Goal: Browse casually

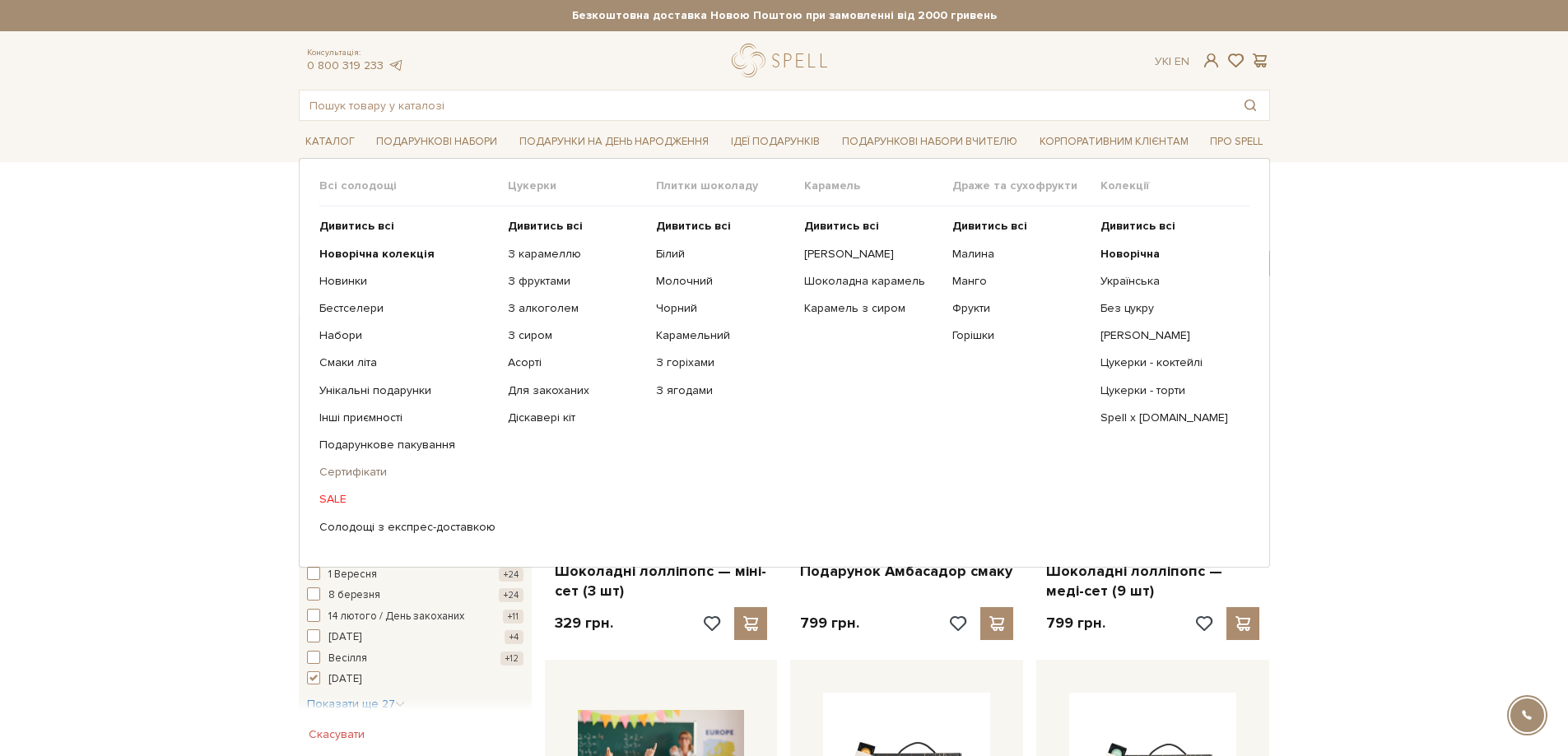
click at [360, 471] on link "Сертифікати" at bounding box center [407, 471] width 176 height 15
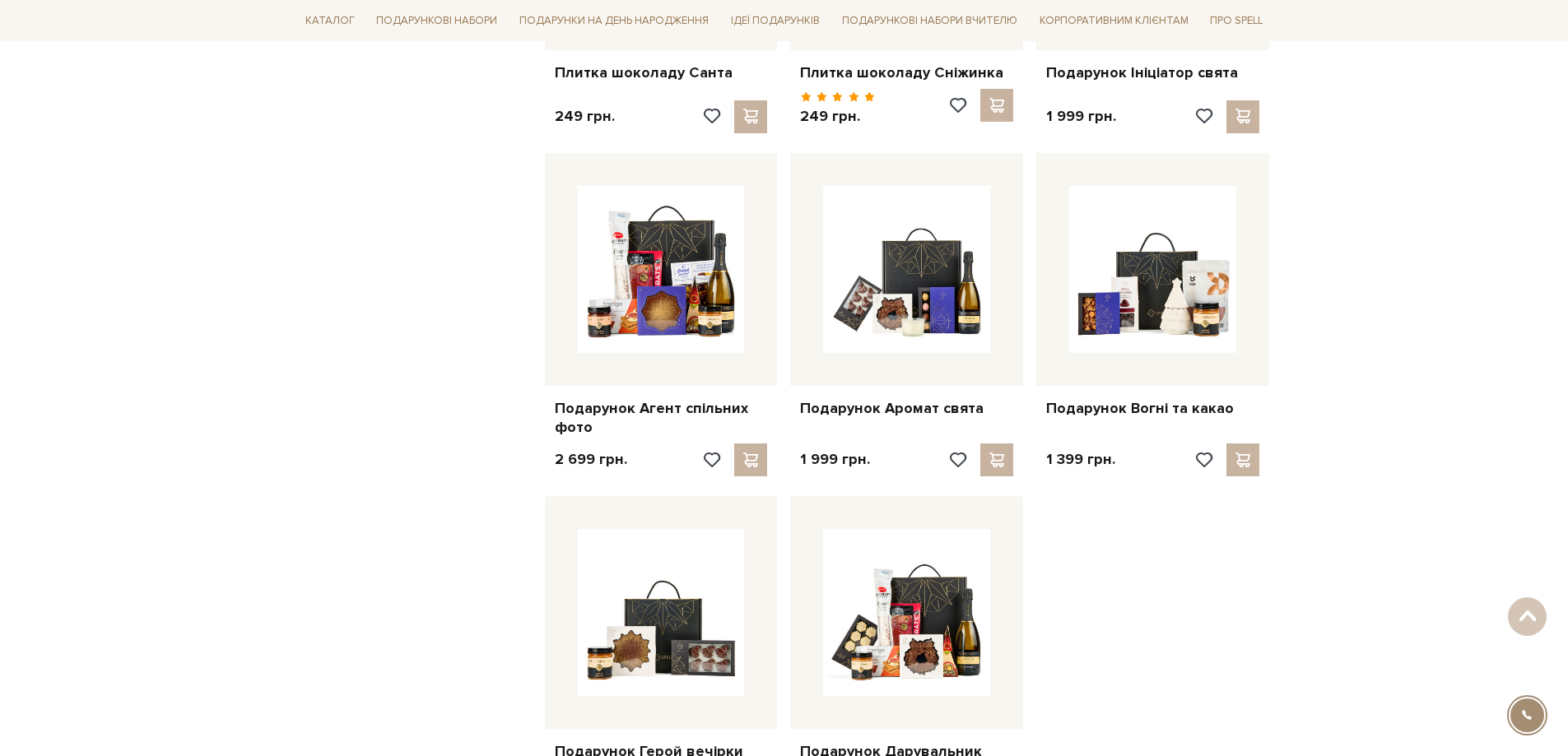
scroll to position [1727, 0]
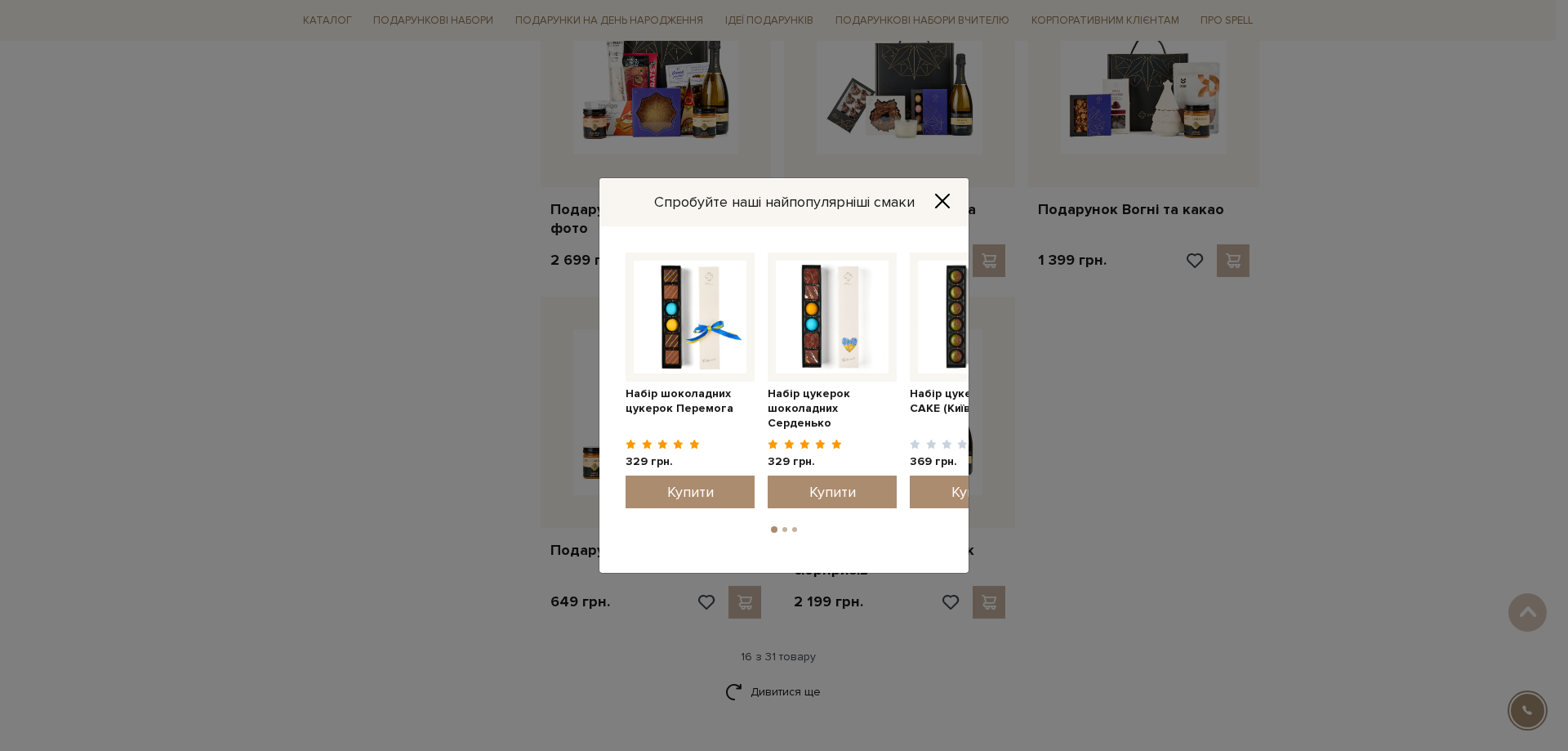
click at [944, 198] on icon "Close" at bounding box center [943, 201] width 13 height 13
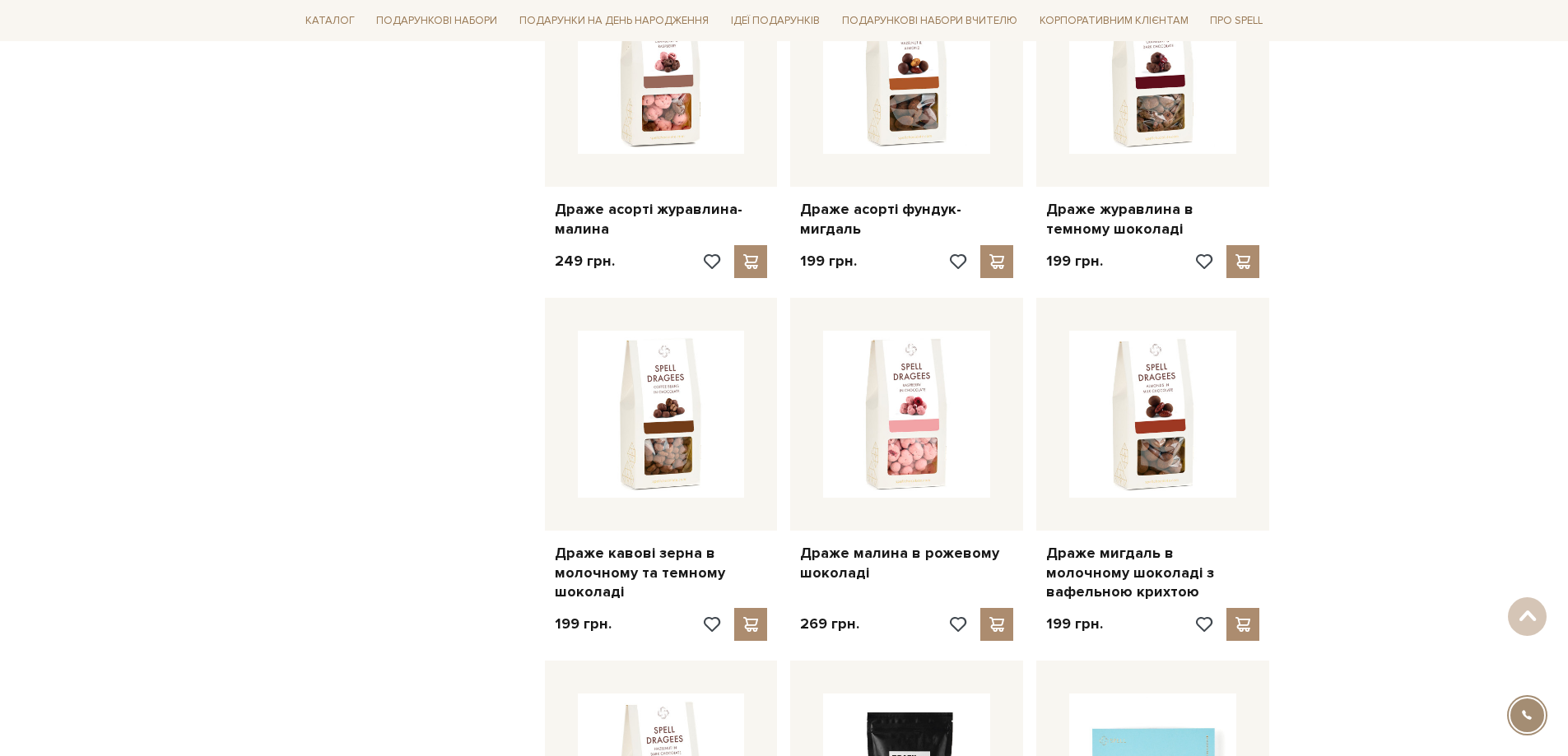
scroll to position [1234, 0]
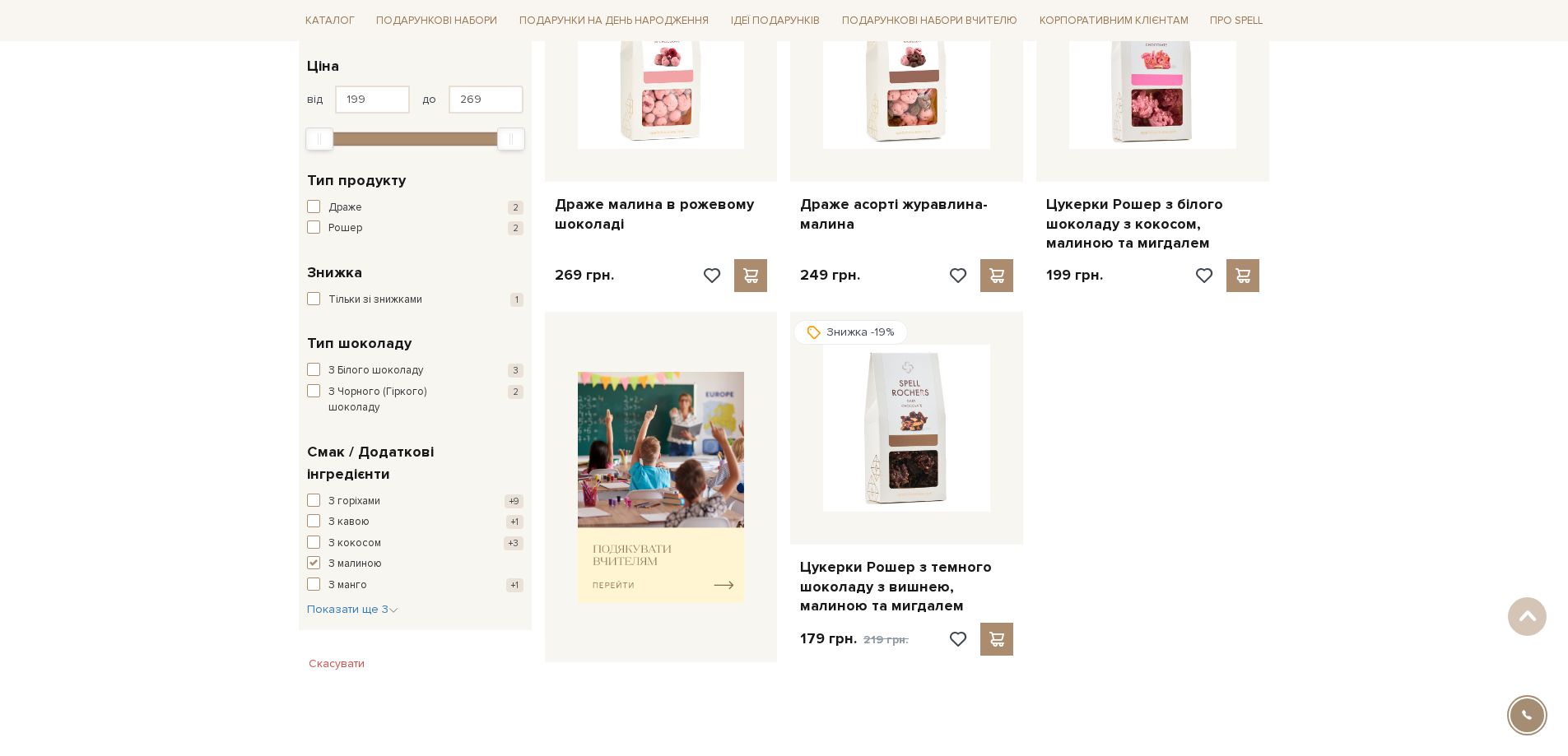
scroll to position [329, 0]
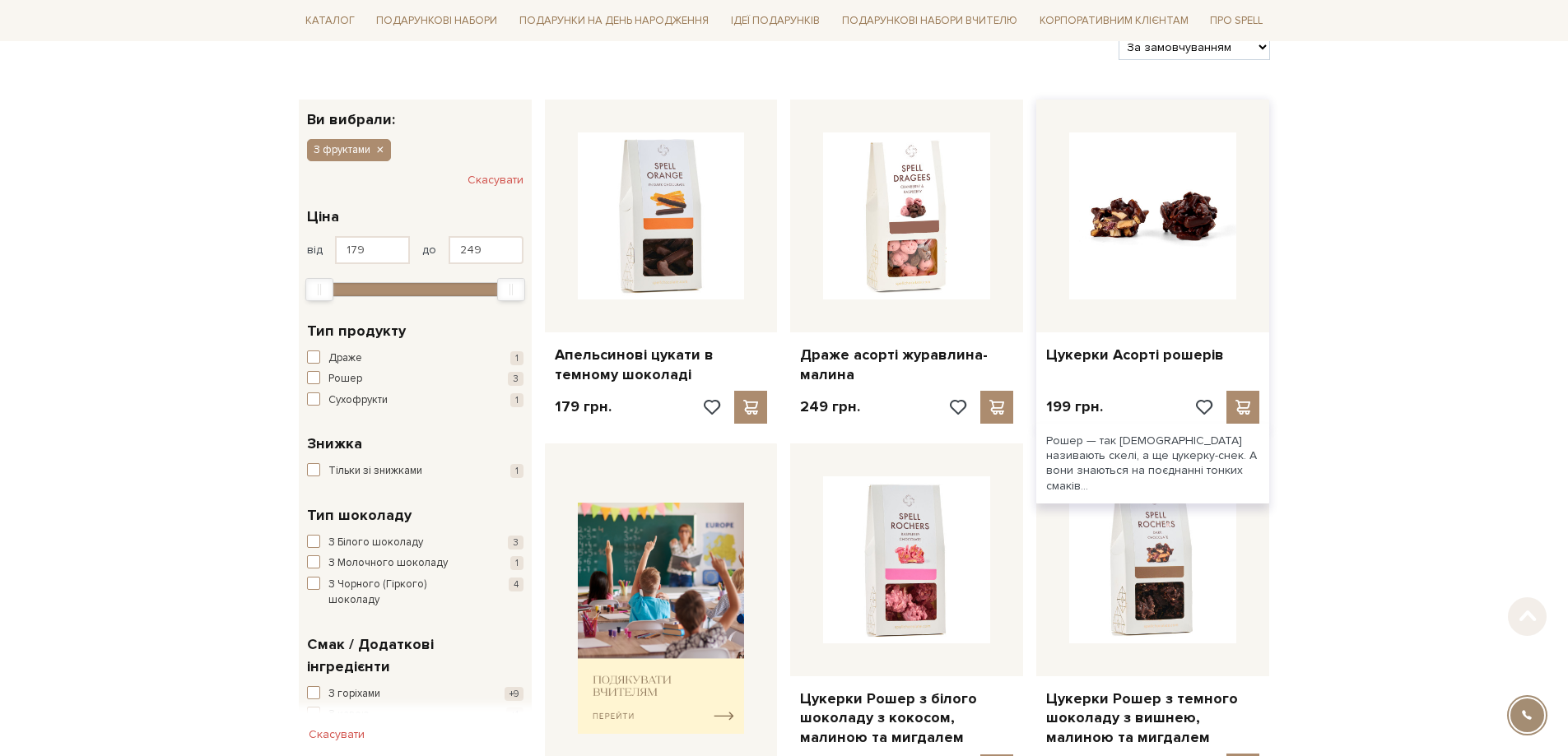
scroll to position [329, 0]
